Goal: Task Accomplishment & Management: Complete application form

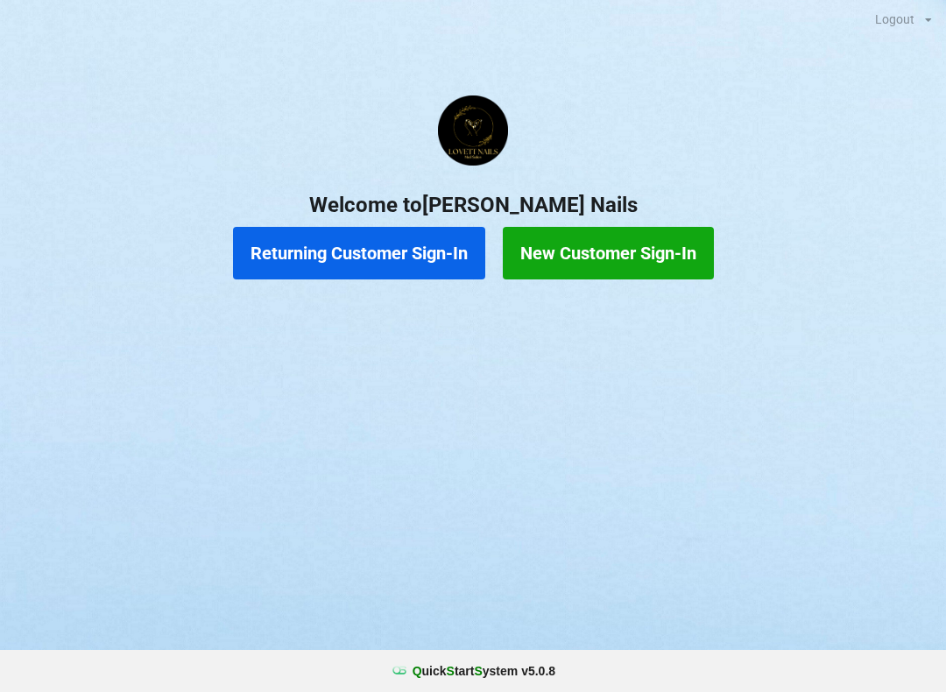
click at [410, 264] on button "Returning Customer Sign-In" at bounding box center [359, 253] width 252 height 53
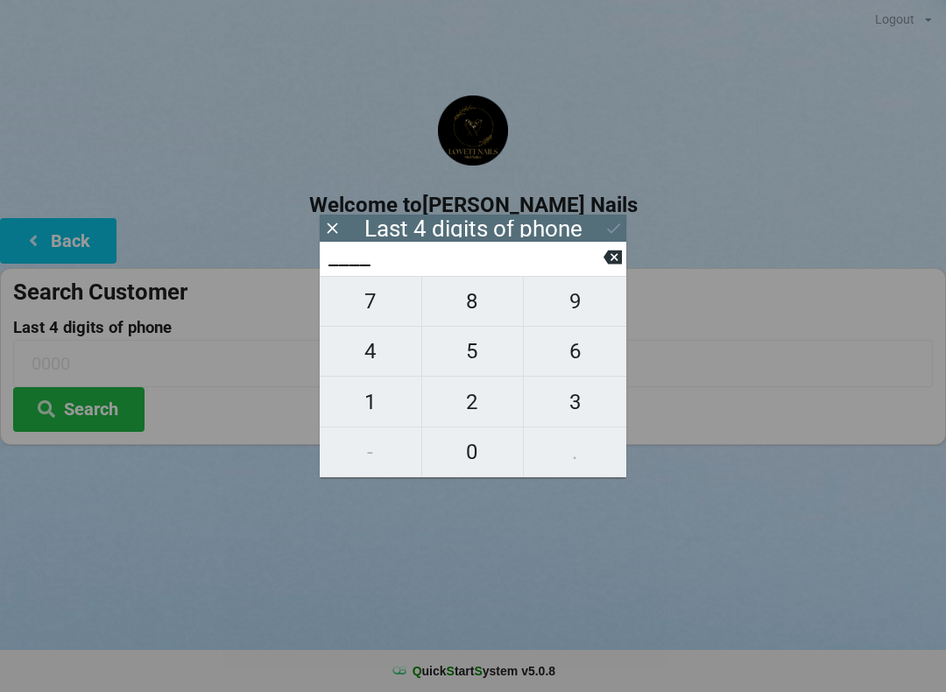
click at [364, 306] on span "7" at bounding box center [371, 301] width 102 height 37
type input "7___"
click at [475, 456] on span "0" at bounding box center [473, 451] width 102 height 37
type input "70__"
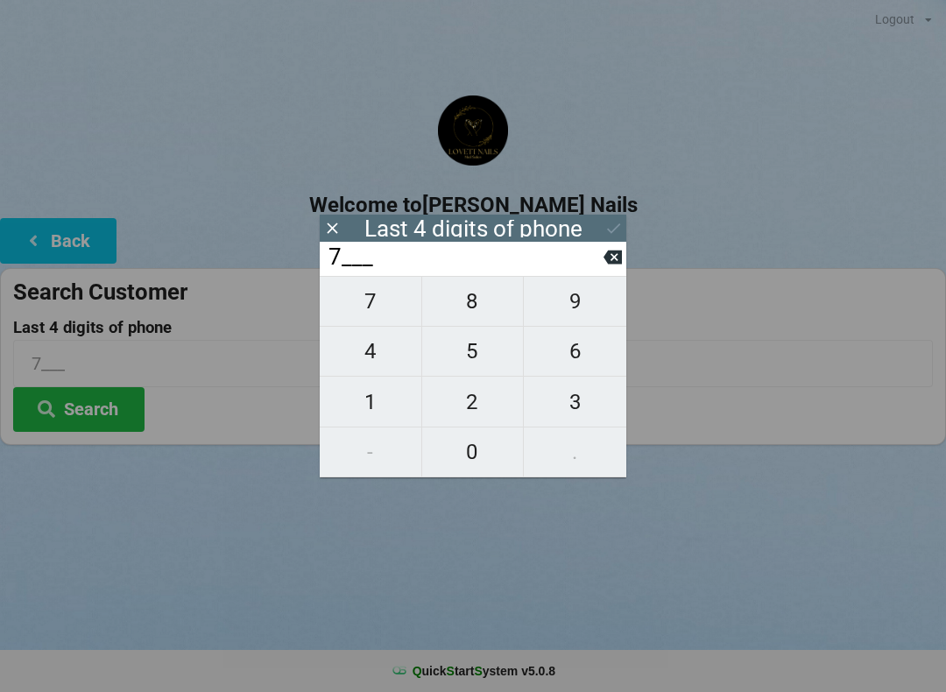
type input "70__"
click at [583, 351] on span "6" at bounding box center [575, 351] width 102 height 37
type input "706_"
click at [476, 452] on span "0" at bounding box center [473, 451] width 102 height 37
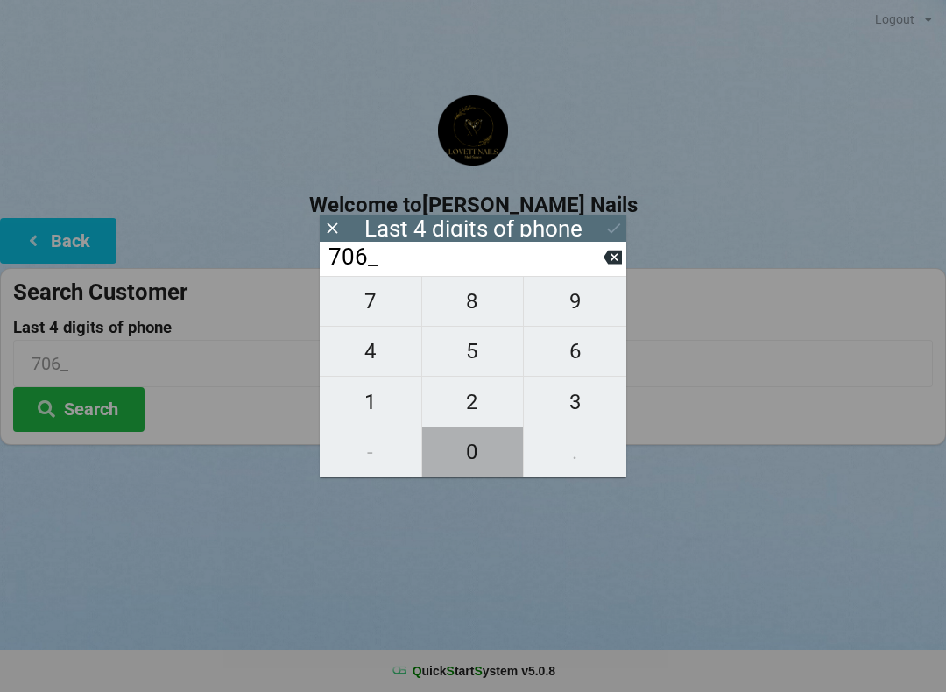
type input "7060"
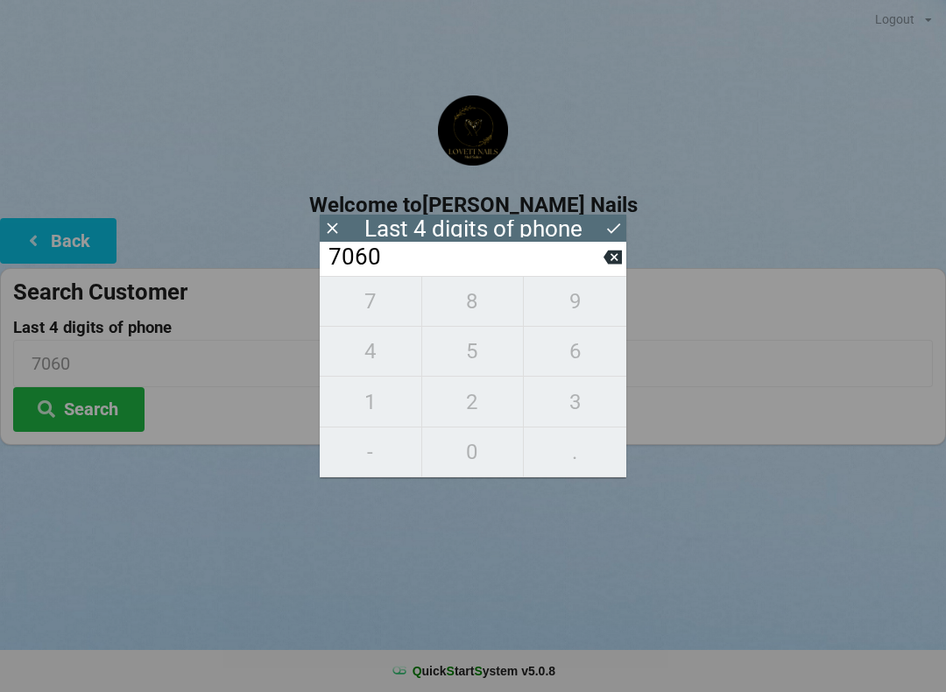
click at [611, 218] on button at bounding box center [613, 228] width 18 height 24
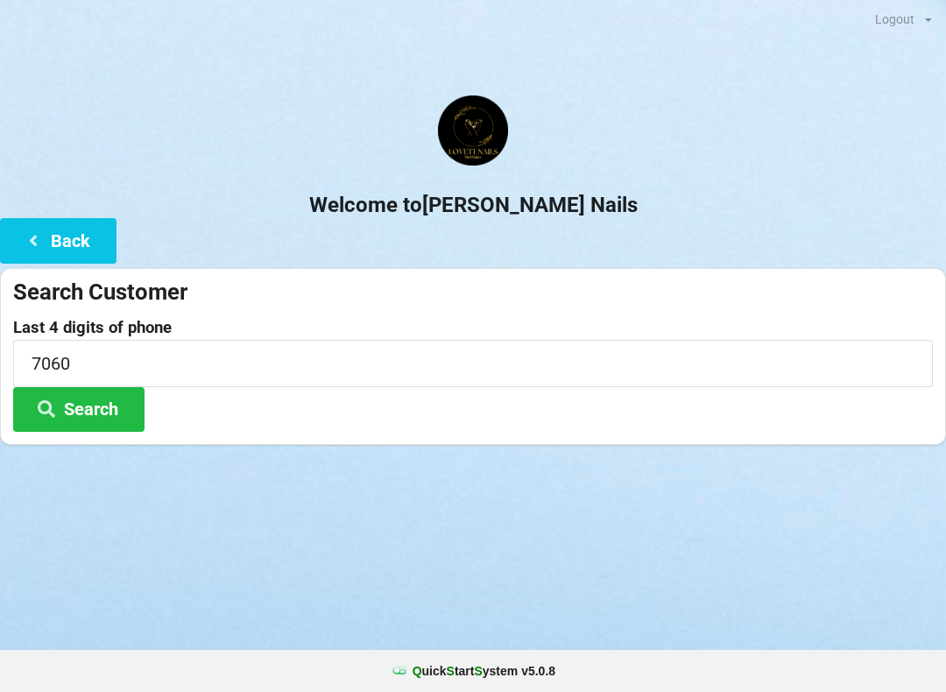
click at [76, 417] on button "Search" at bounding box center [78, 409] width 131 height 45
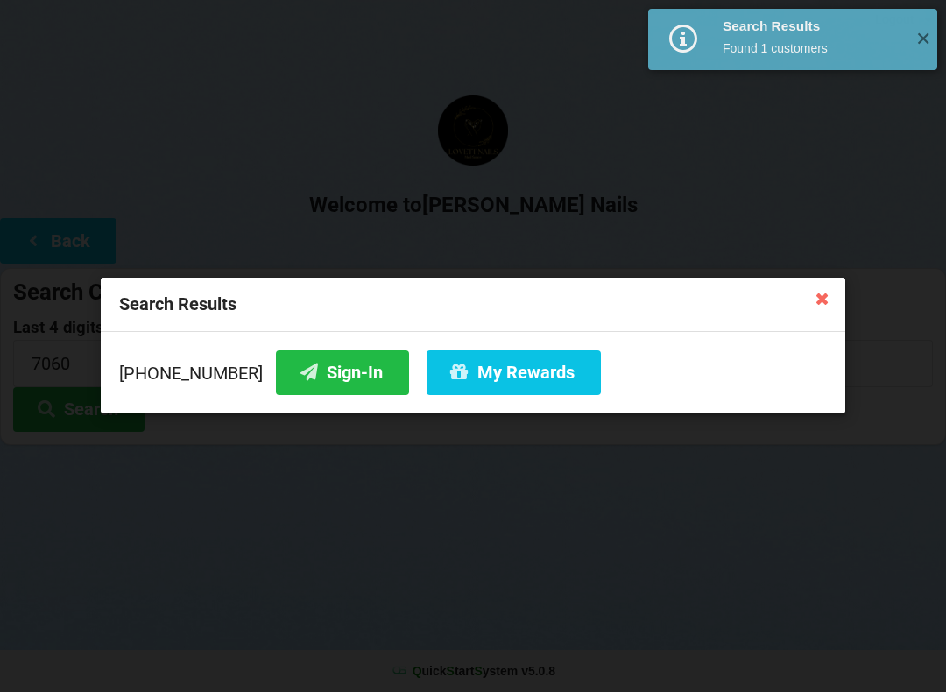
click at [488, 383] on button "My Rewards" at bounding box center [513, 372] width 174 height 45
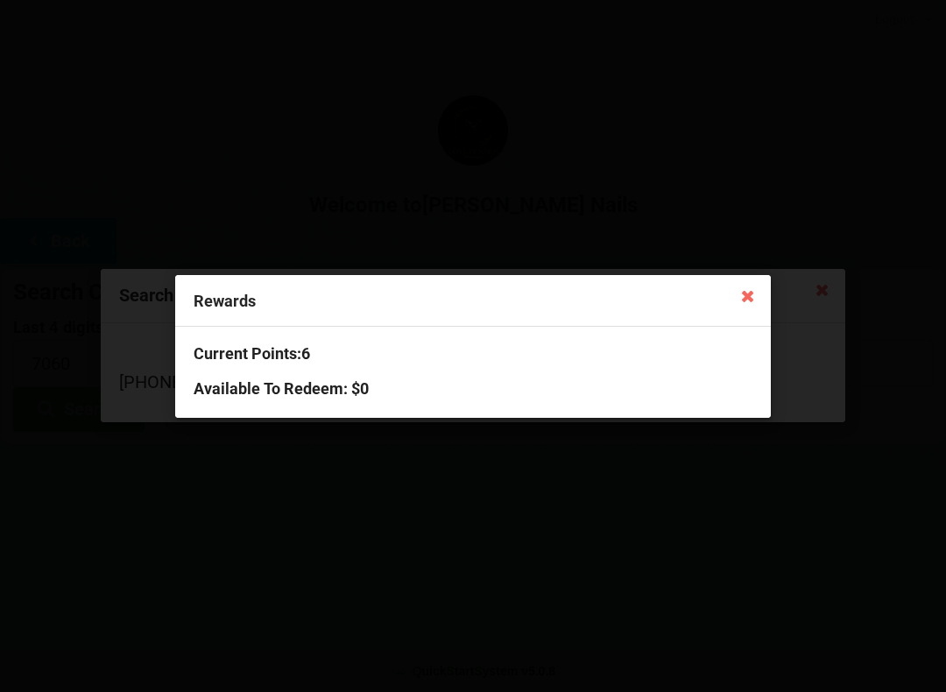
click at [734, 302] on icon at bounding box center [748, 295] width 28 height 28
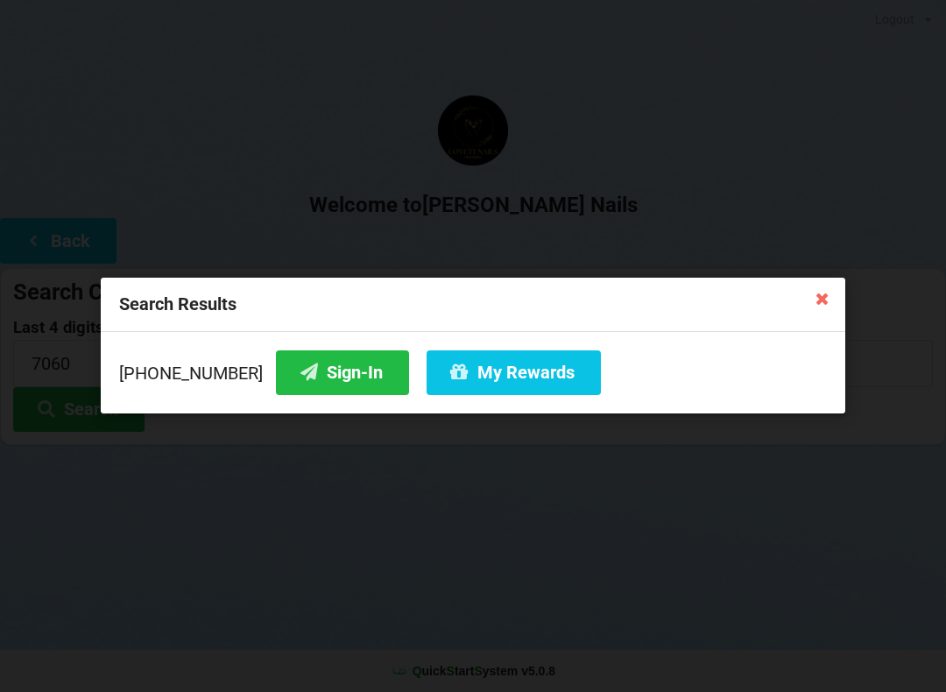
click at [299, 379] on button "Sign-In" at bounding box center [342, 372] width 133 height 45
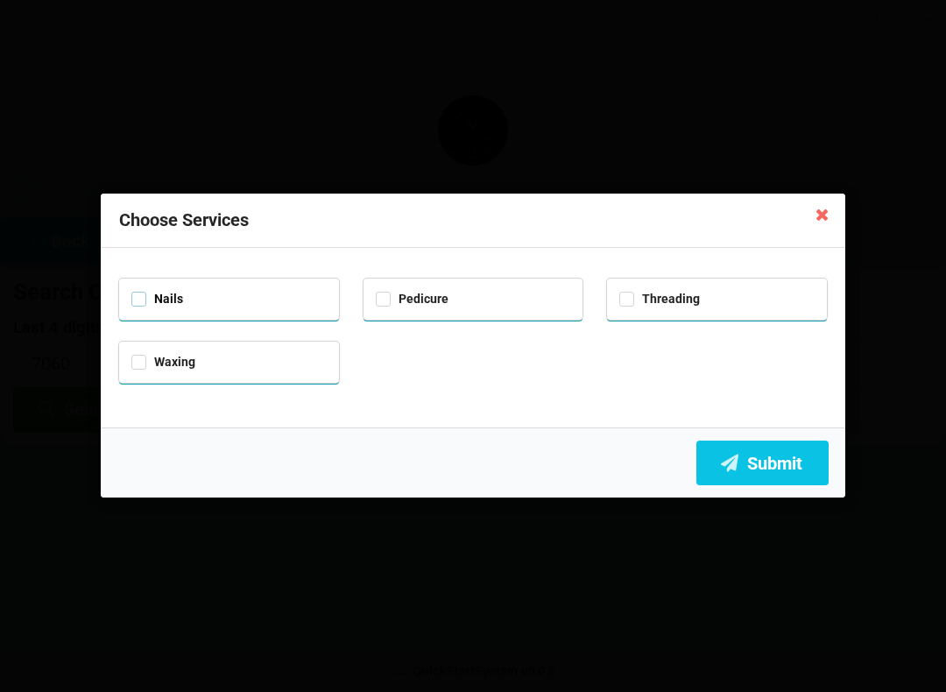
click at [159, 302] on label "Nails" at bounding box center [157, 299] width 52 height 15
checkbox input "true"
click at [402, 304] on div "Pedicure" at bounding box center [473, 297] width 195 height 20
checkbox input "true"
click at [749, 464] on button "Submit" at bounding box center [762, 462] width 132 height 45
